Goal: Navigation & Orientation: Find specific page/section

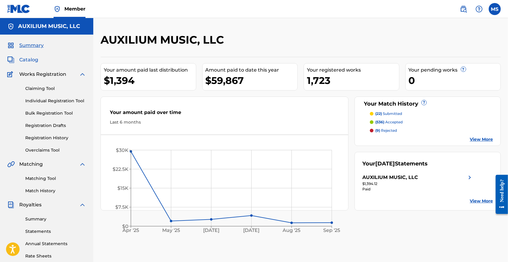
click at [33, 64] on span "Catalog" at bounding box center [28, 59] width 19 height 7
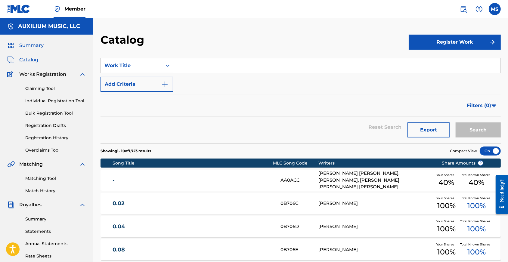
click at [30, 47] on span "Summary" at bounding box center [31, 45] width 24 height 7
